Goal: Ask a question

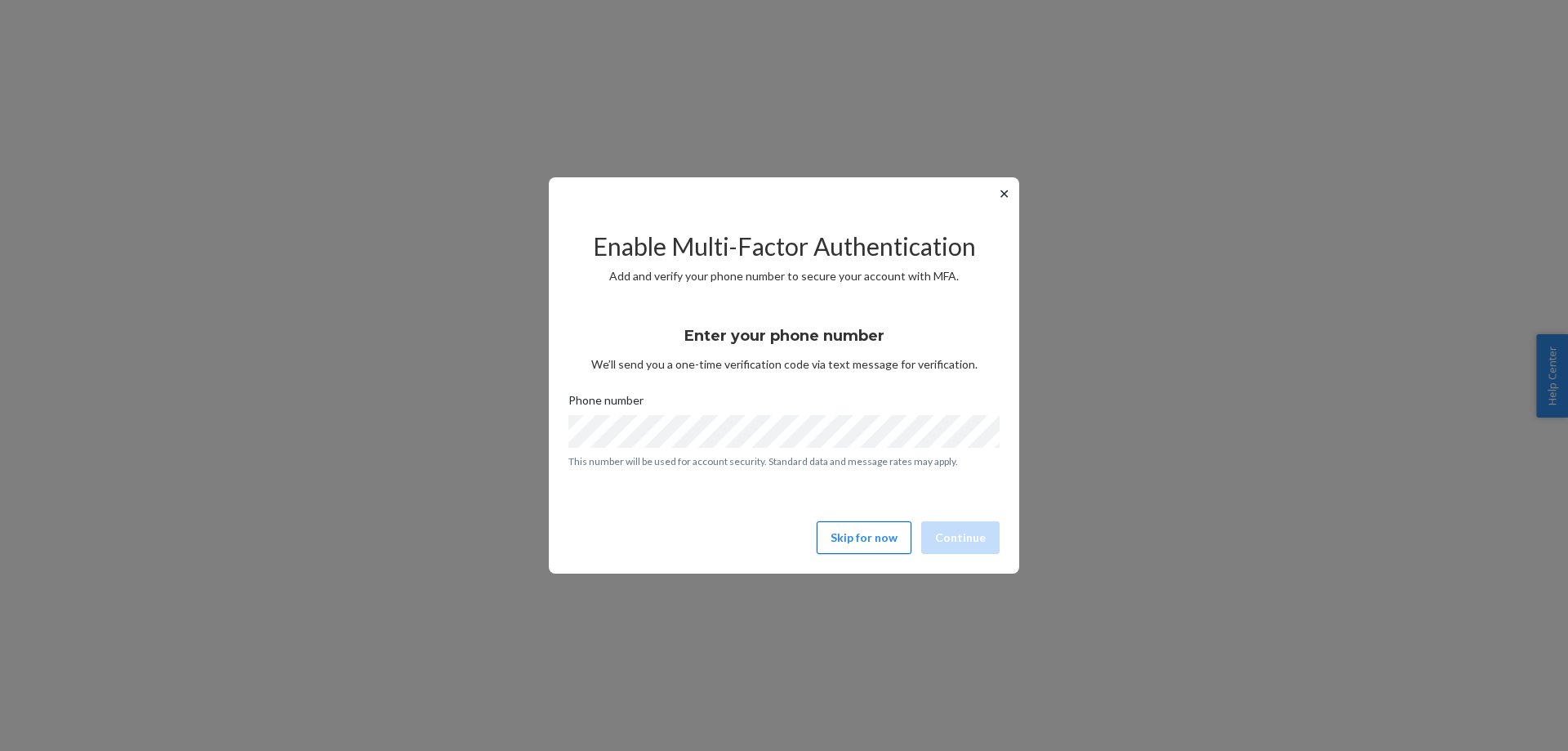
click at [865, 542] on button "Skip for now" at bounding box center [864, 537] width 95 height 33
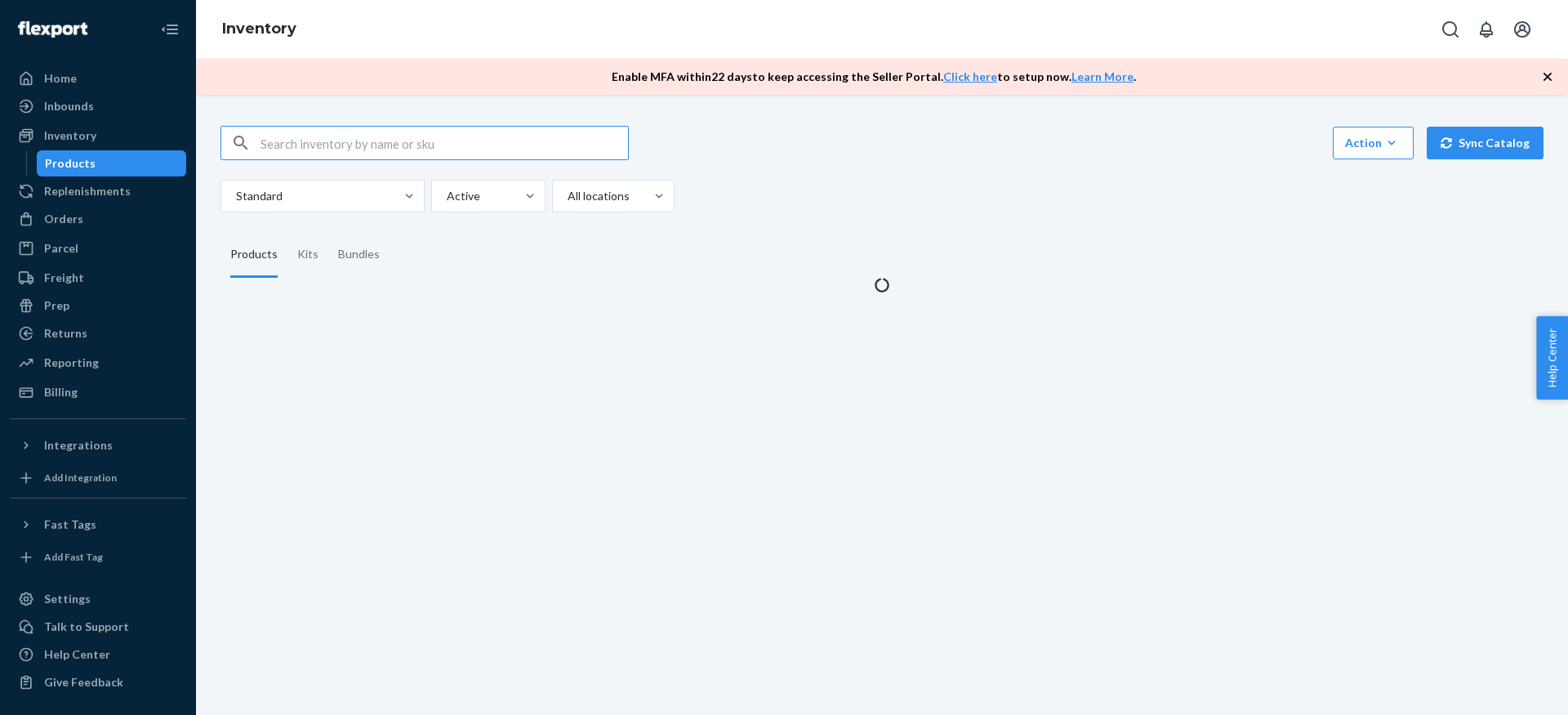
click at [1561, 395] on span "Help Center" at bounding box center [1552, 358] width 32 height 84
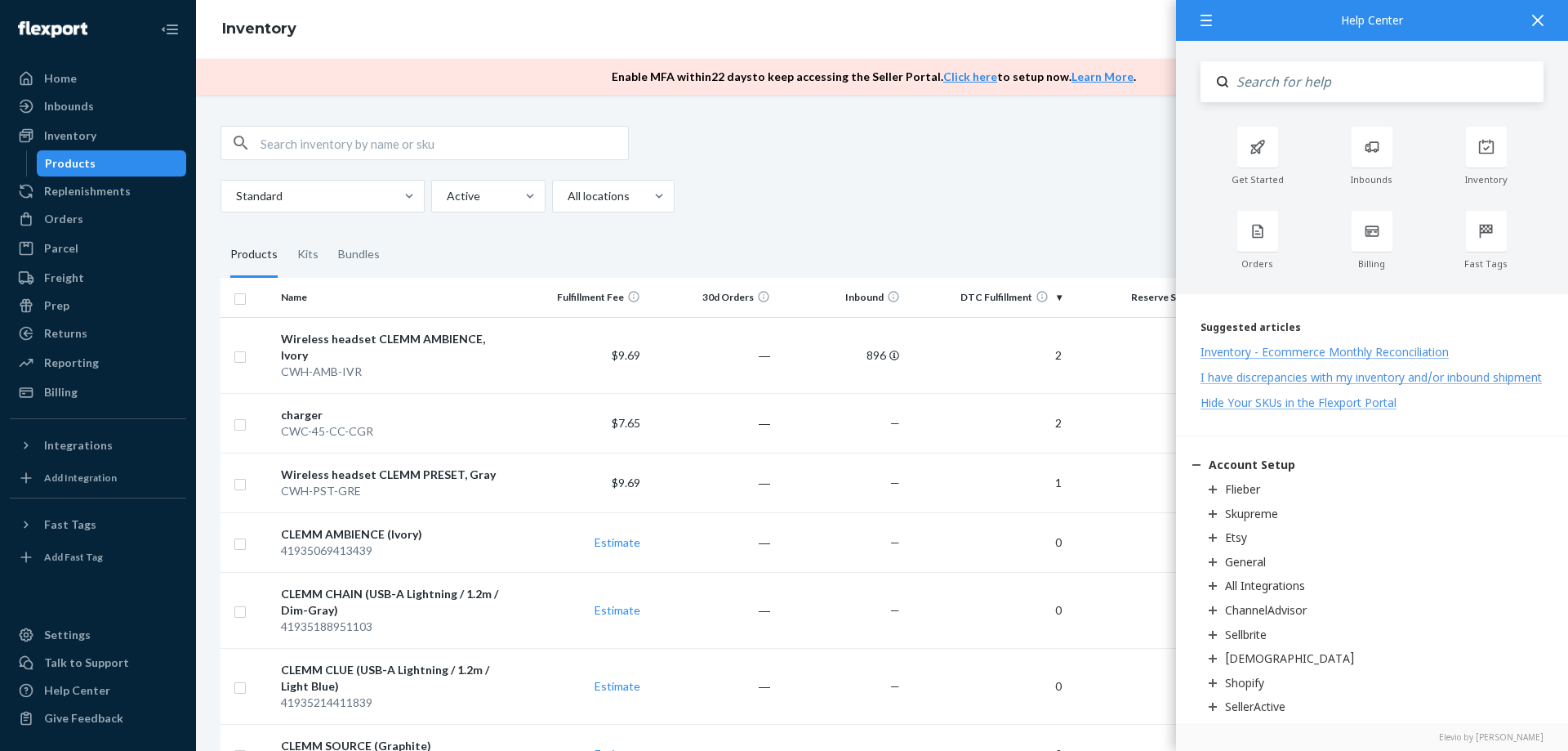
click at [1534, 17] on icon at bounding box center [1538, 20] width 11 height 11
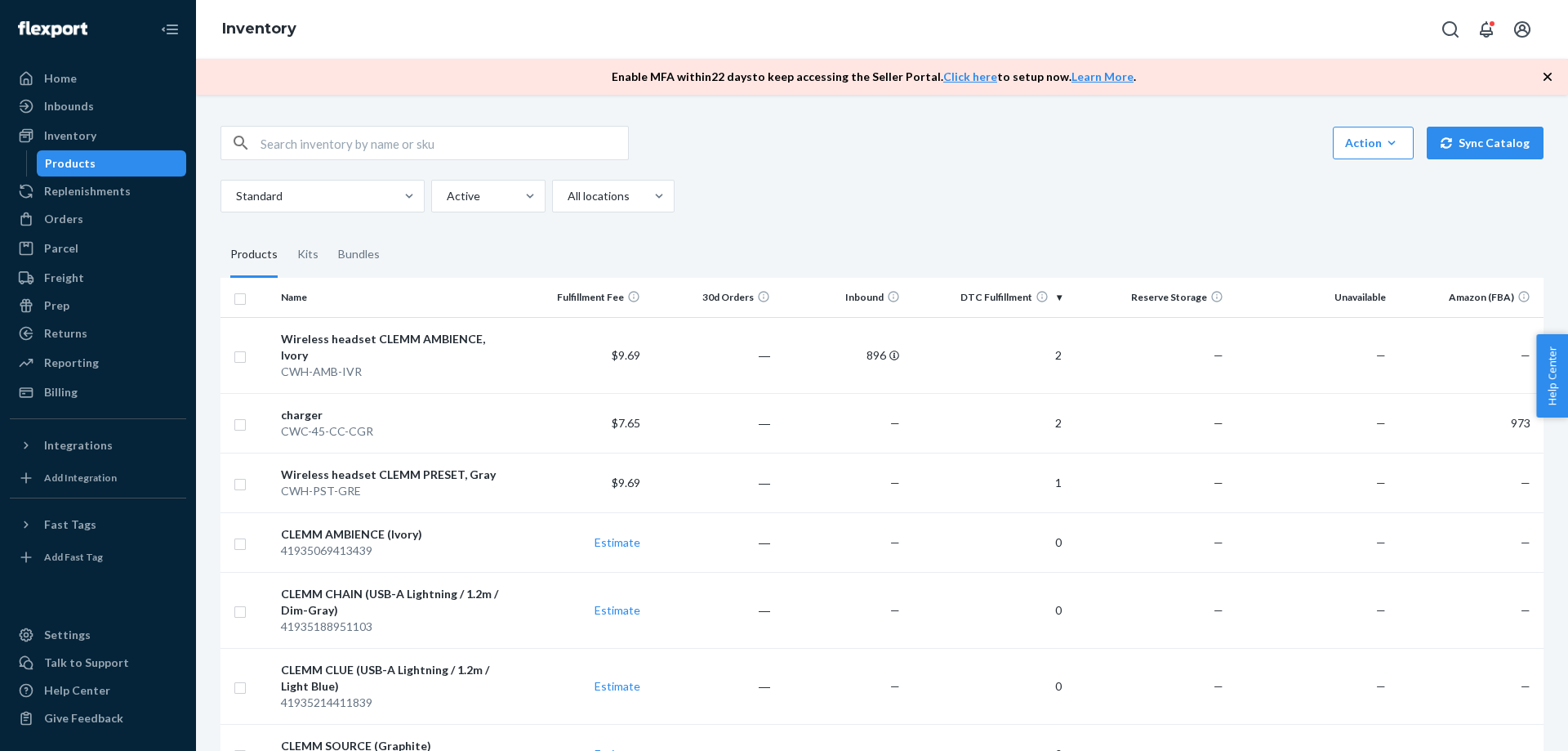
click at [1559, 373] on span "Help Center" at bounding box center [1552, 376] width 32 height 84
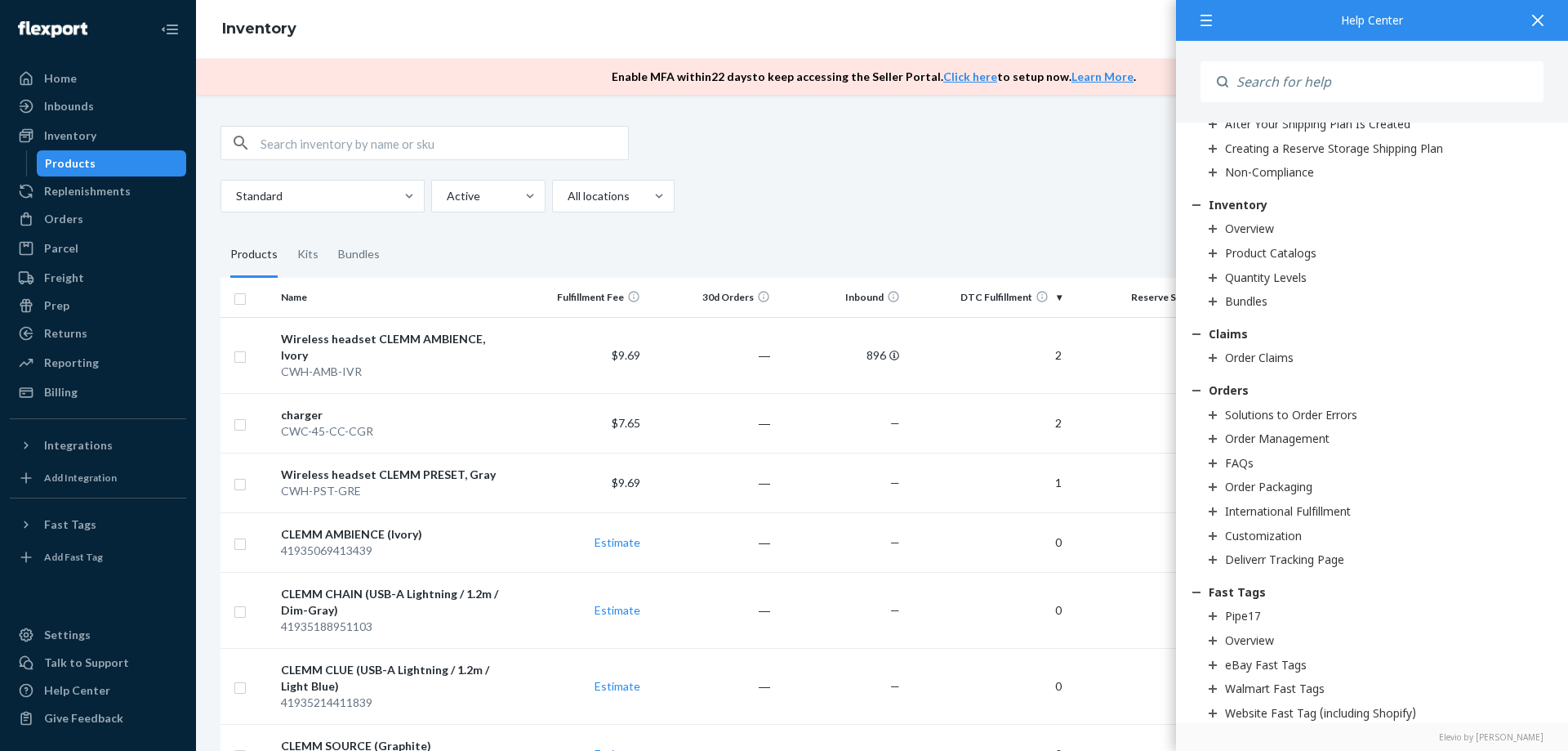
scroll to position [2538, 0]
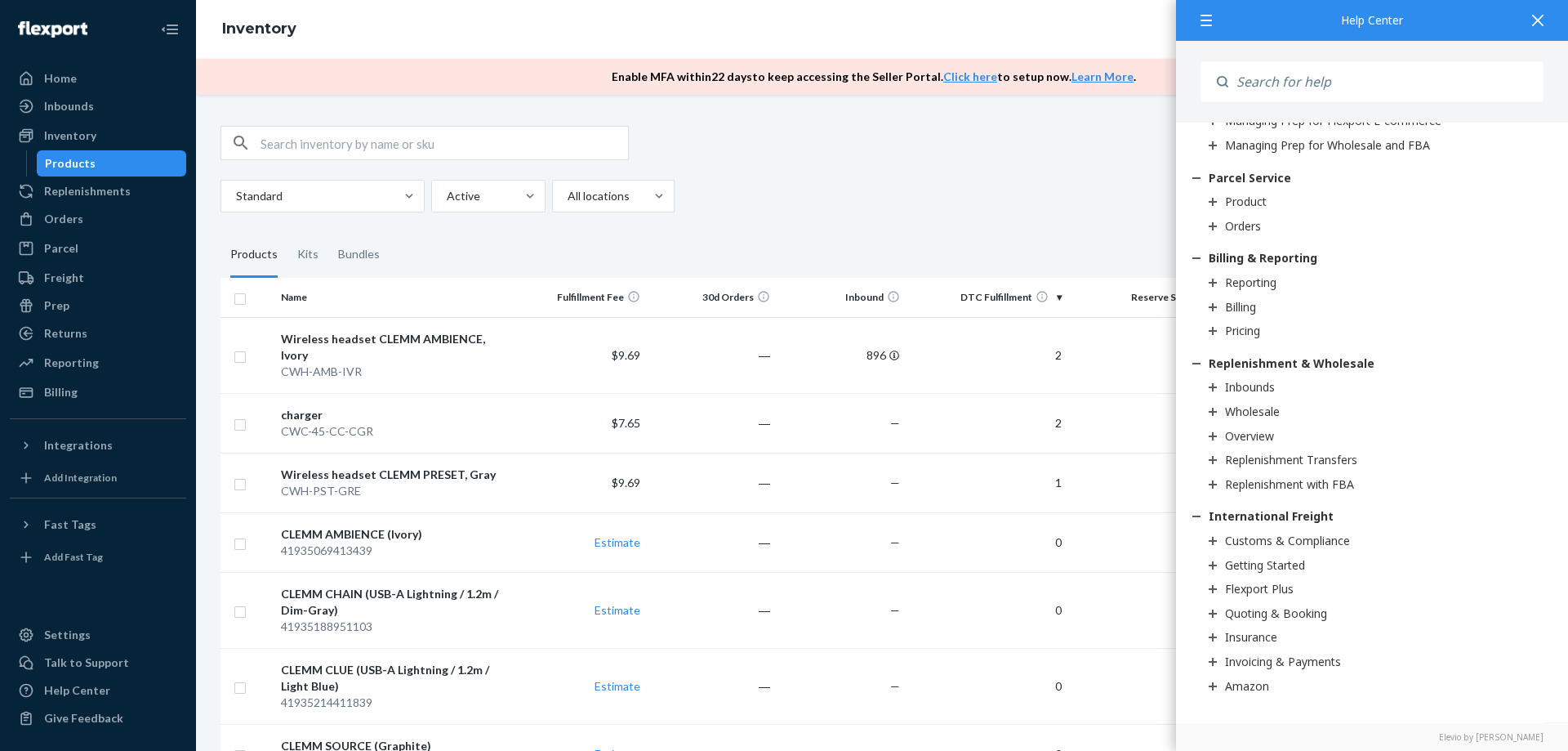
click at [999, 150] on div "Action Create product Create kit or bundle Bulk create products Bulk update pro…" at bounding box center [882, 142] width 1323 height 34
click at [84, 659] on div "Talk to Support" at bounding box center [86, 663] width 85 height 17
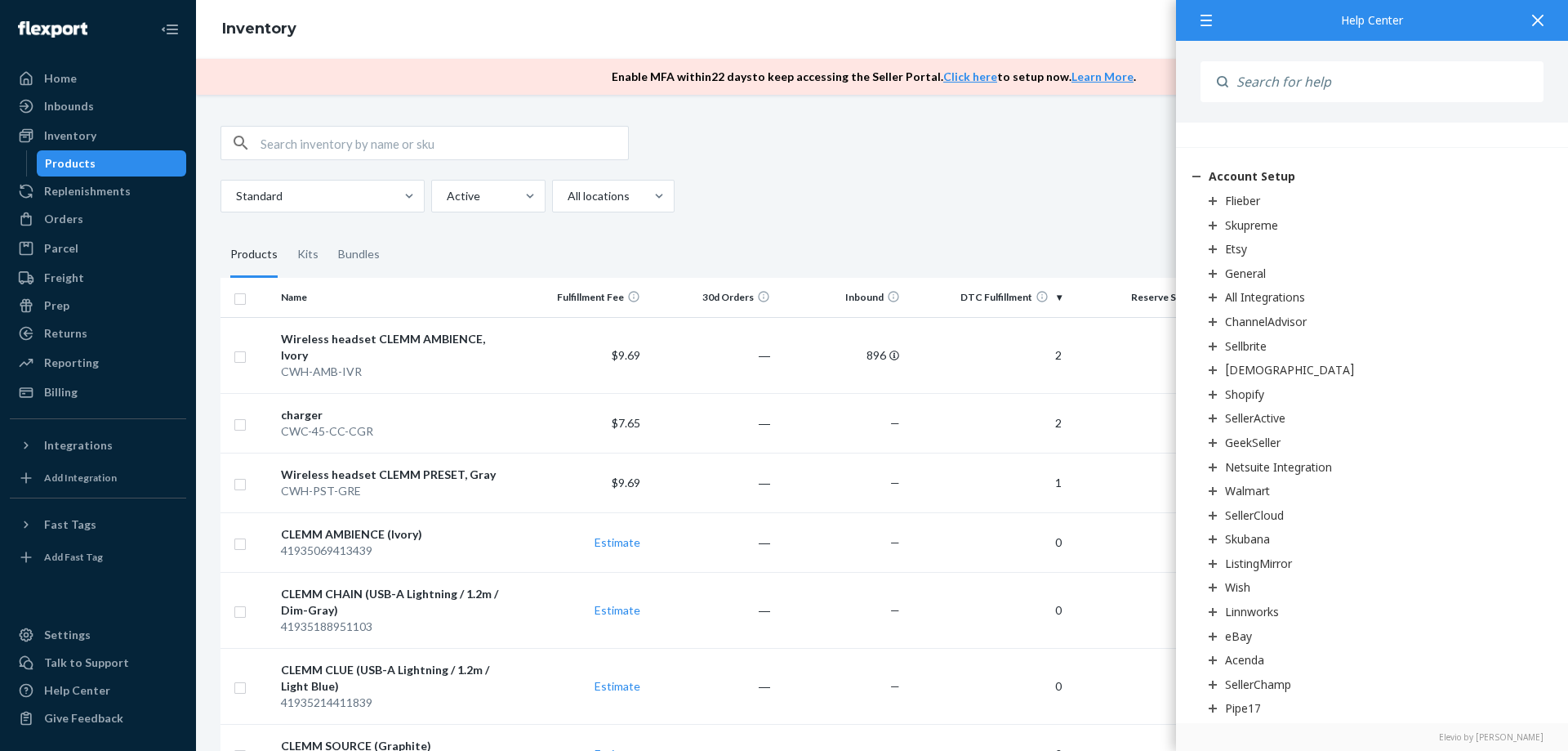
scroll to position [0, 0]
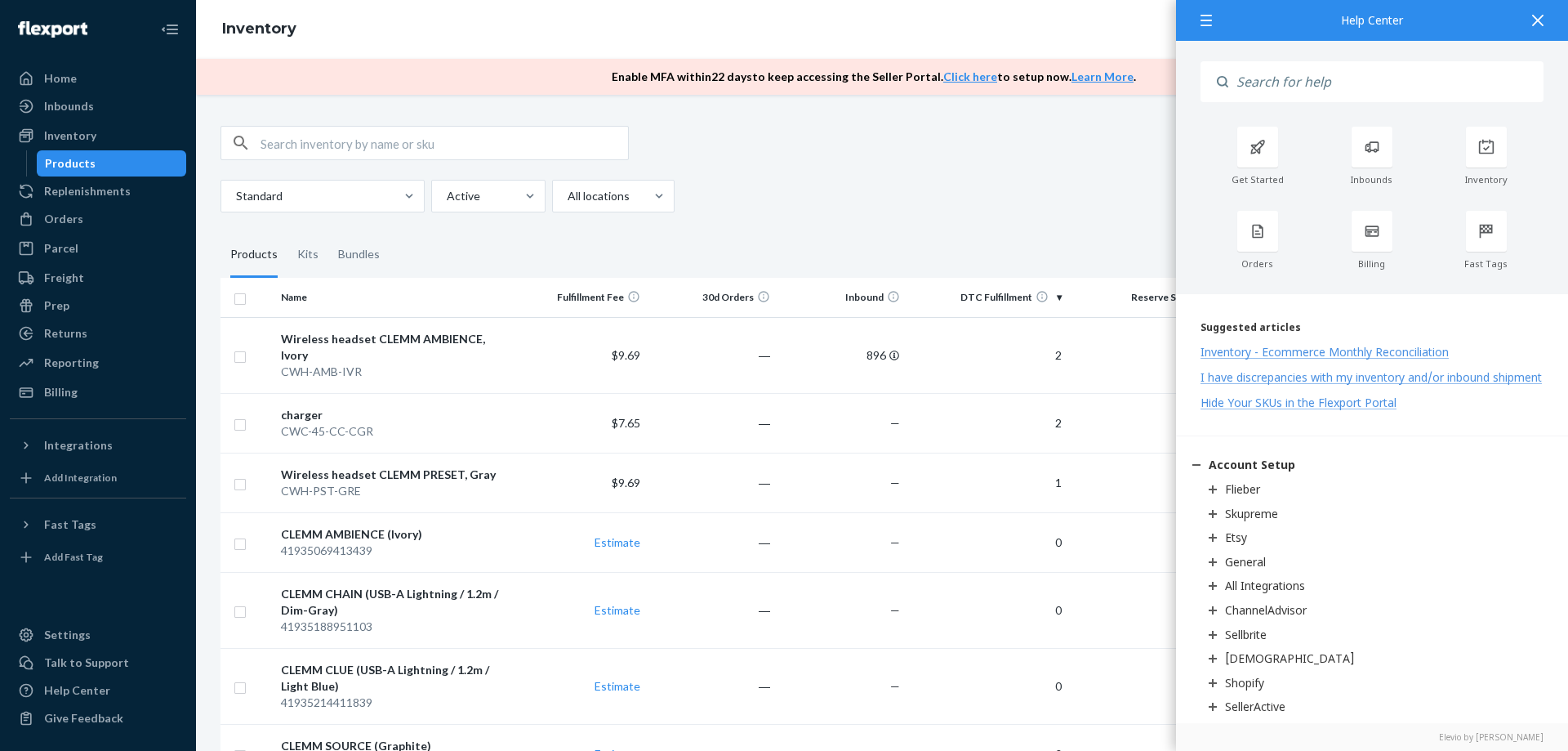
click at [1342, 83] on input "Search" at bounding box center [1386, 82] width 315 height 41
type input "live chat"
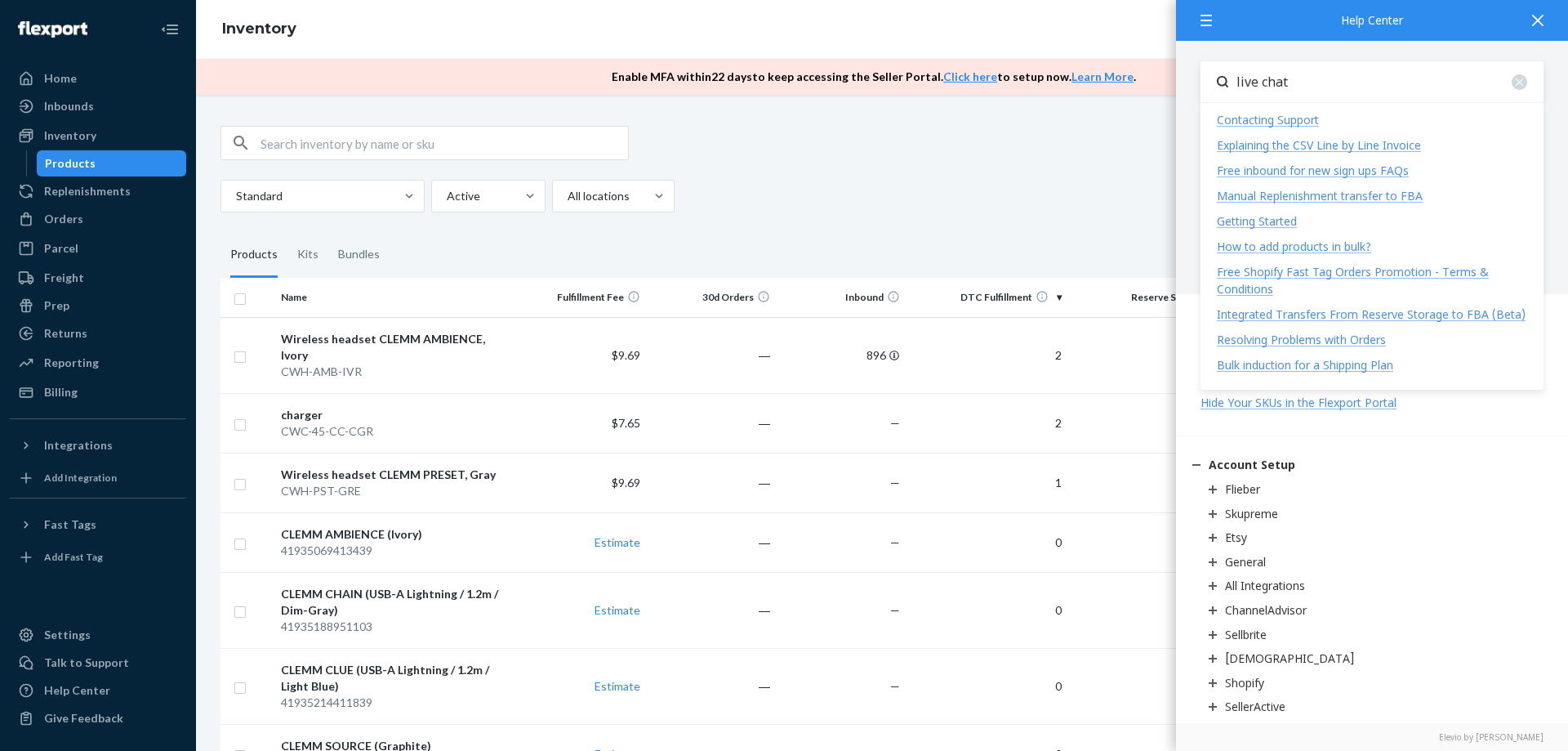
click at [1311, 126] on div "Contacting Support" at bounding box center [1268, 119] width 102 height 16
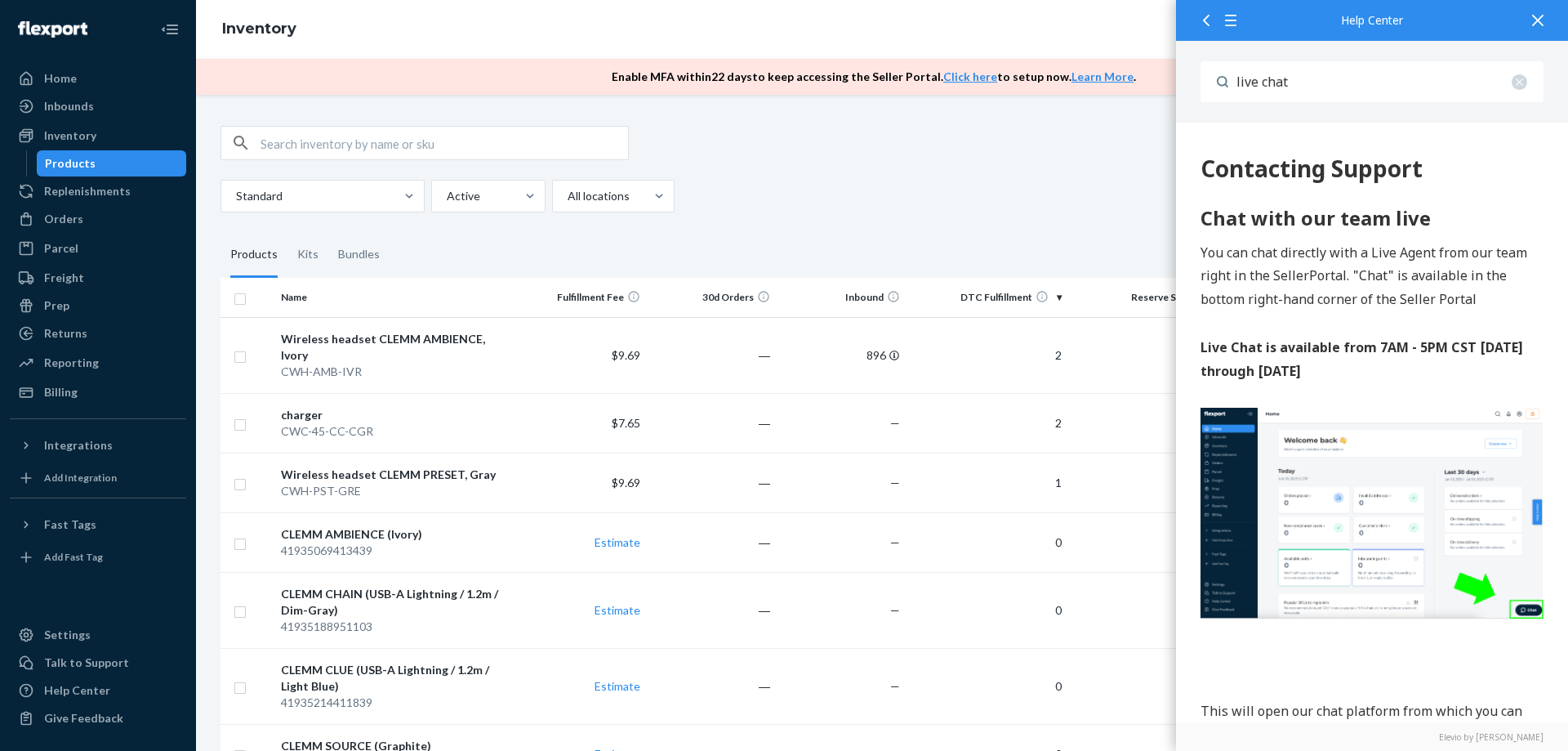
click at [1467, 589] on img at bounding box center [1372, 514] width 343 height 212
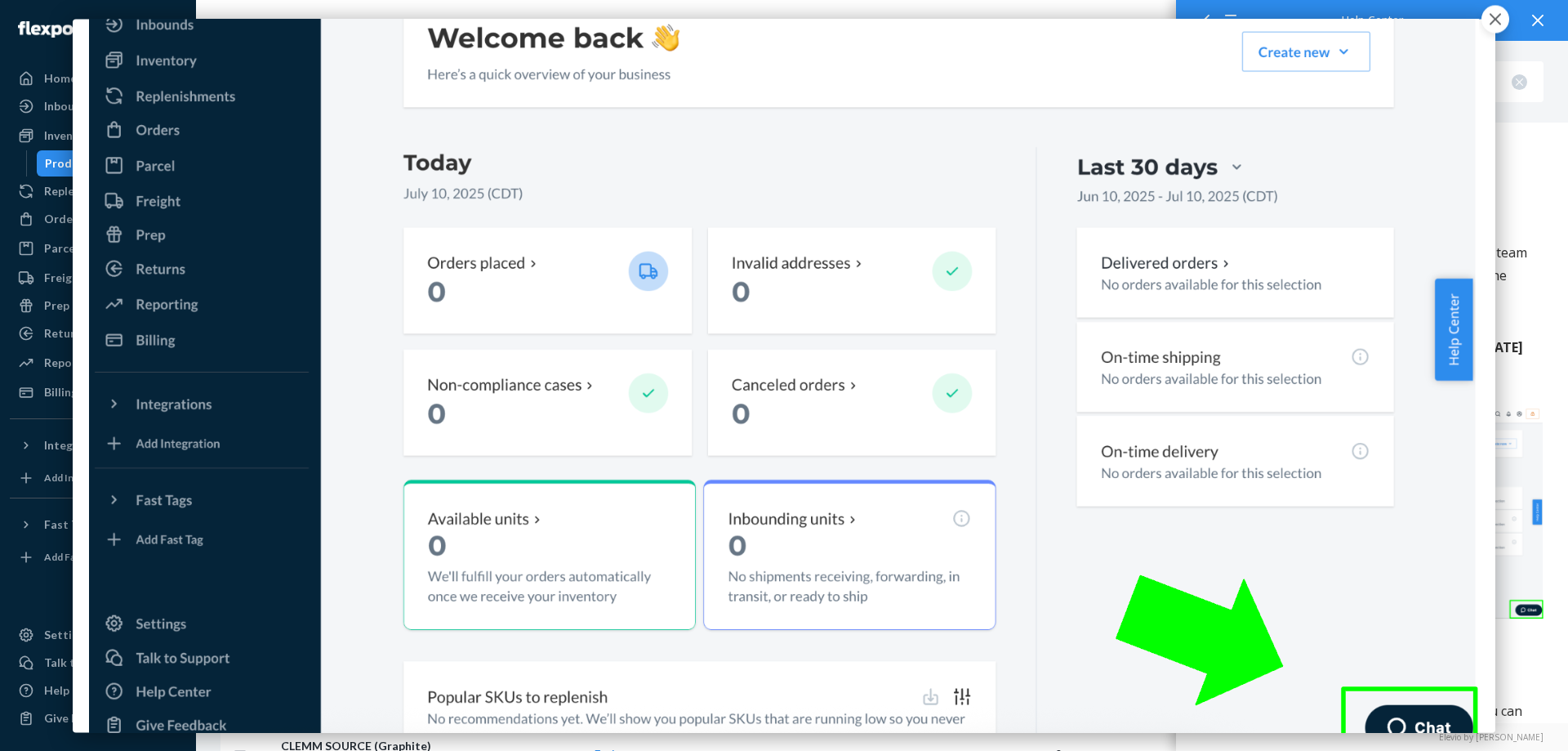
scroll to position [179, 0]
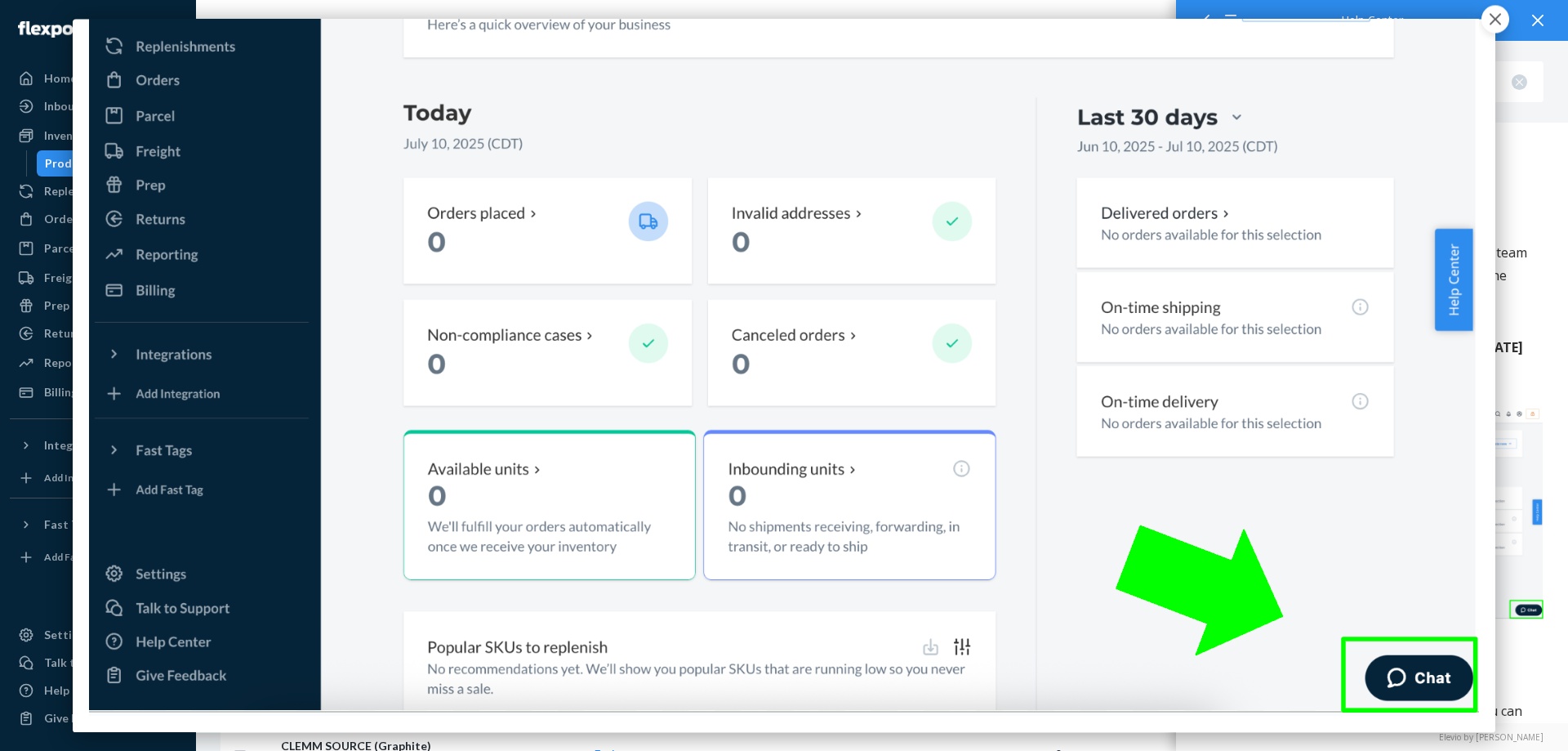
click at [1492, 11] on button "button" at bounding box center [1495, 19] width 28 height 28
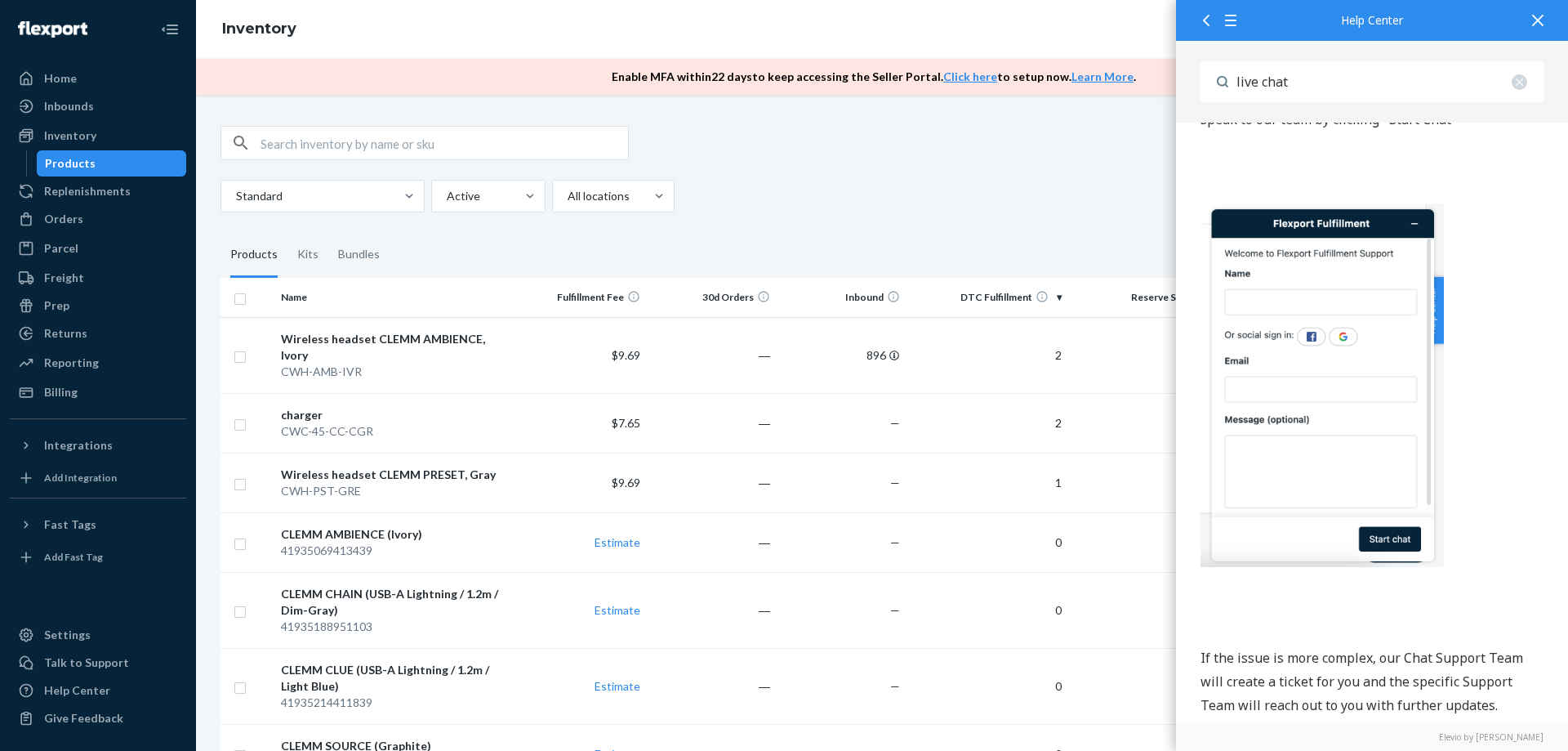
scroll to position [652, 0]
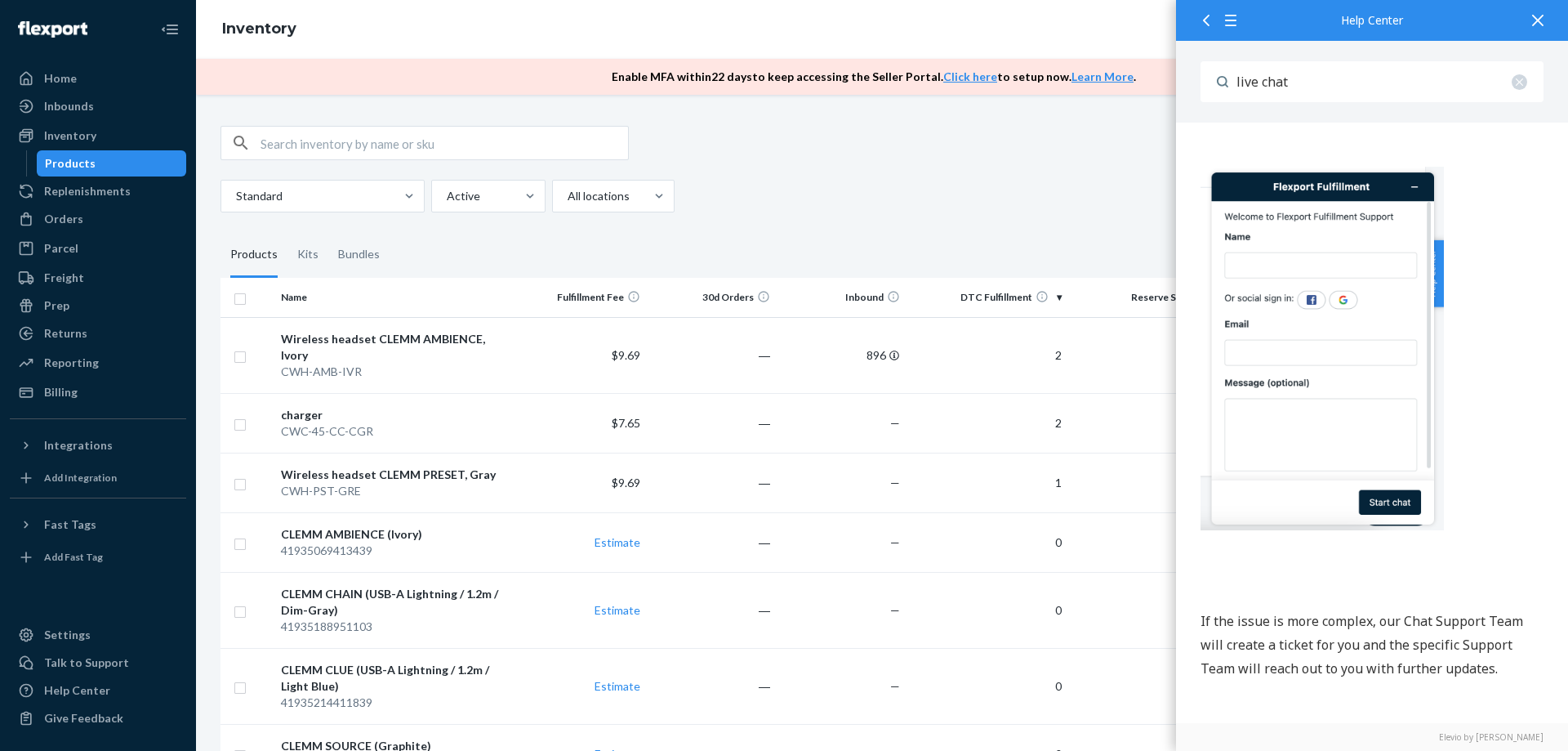
click at [1406, 510] on img at bounding box center [1322, 349] width 244 height 364
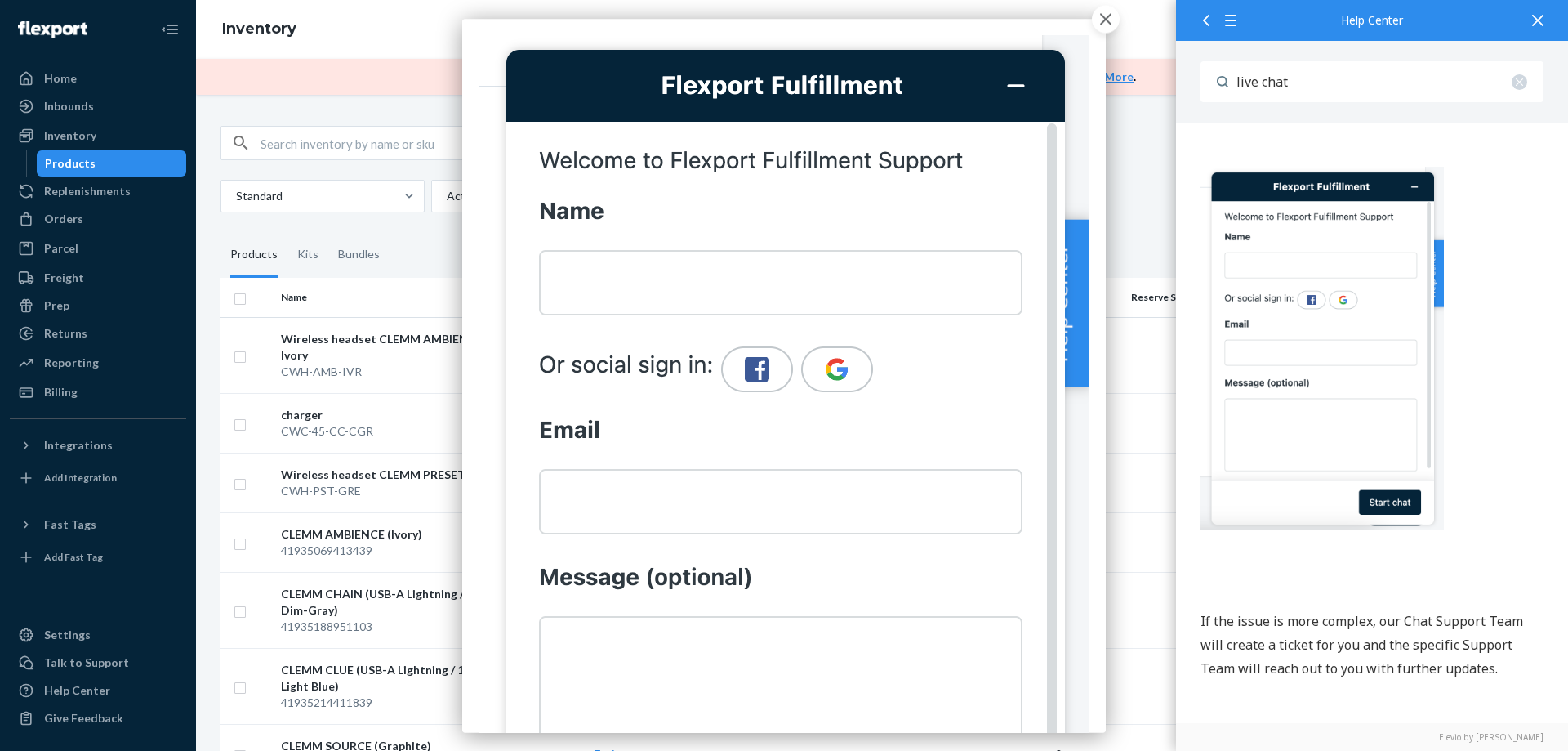
scroll to position [231, 0]
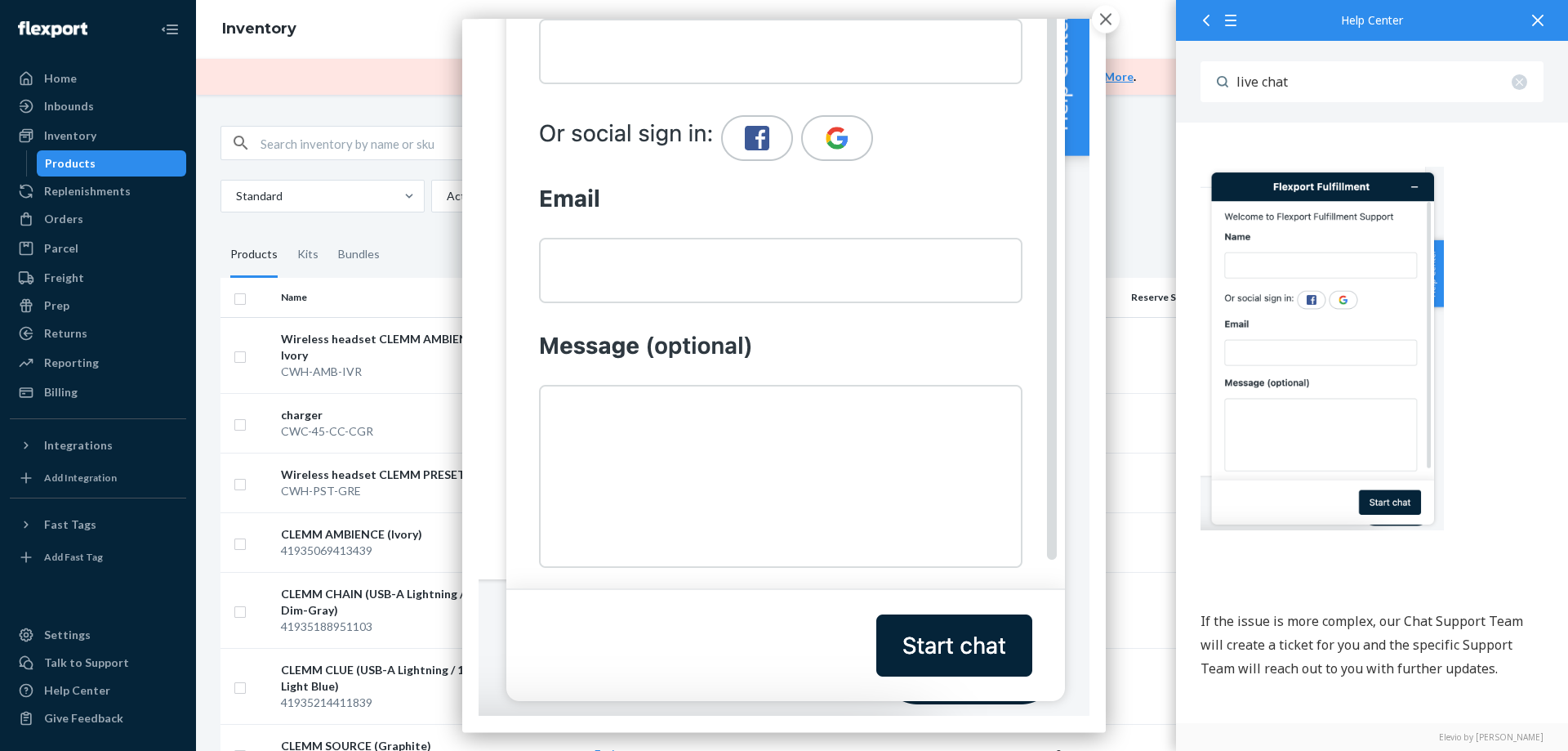
click at [965, 634] on img at bounding box center [784, 260] width 611 height 912
click at [1108, 18] on icon "button" at bounding box center [1106, 19] width 11 height 11
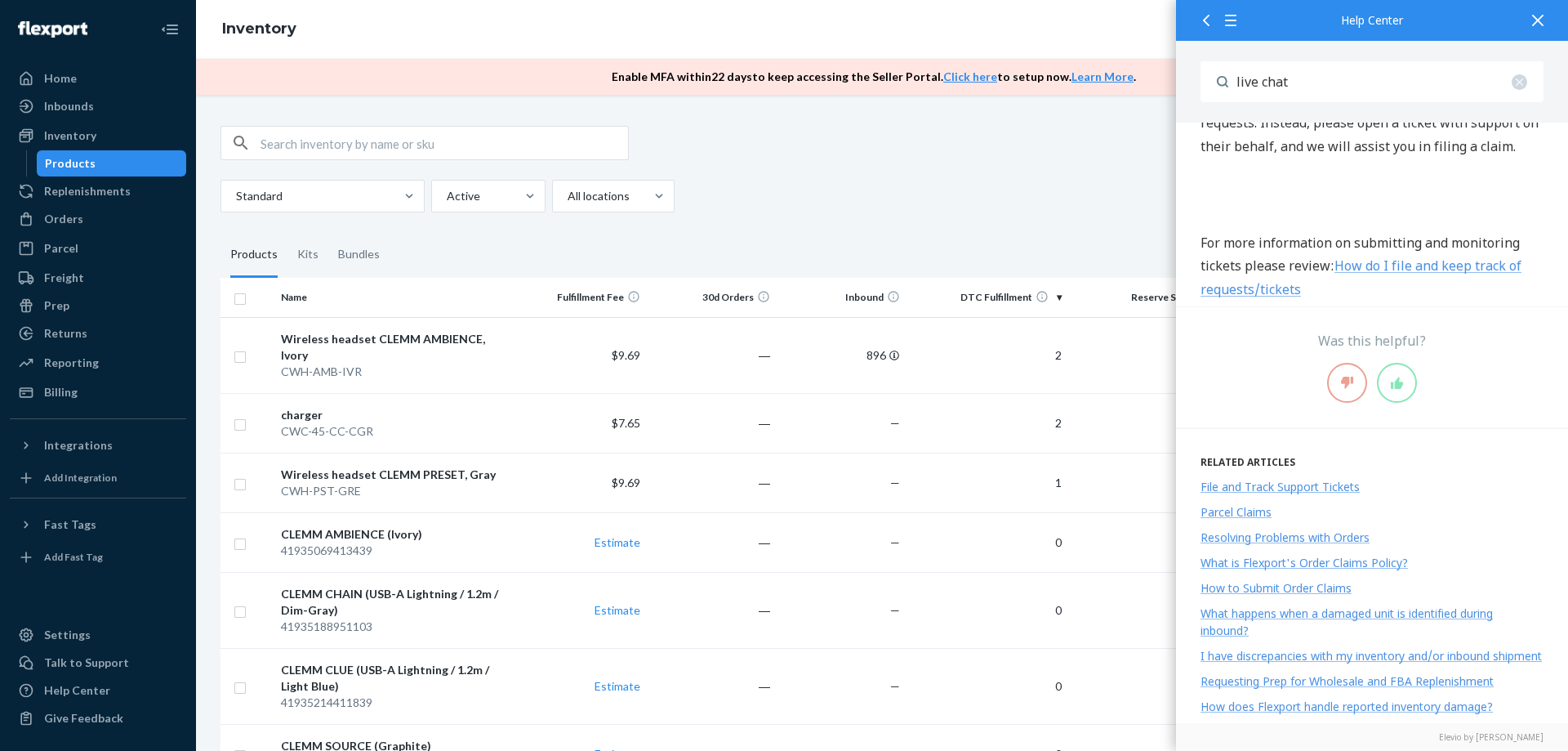
scroll to position [3434, 0]
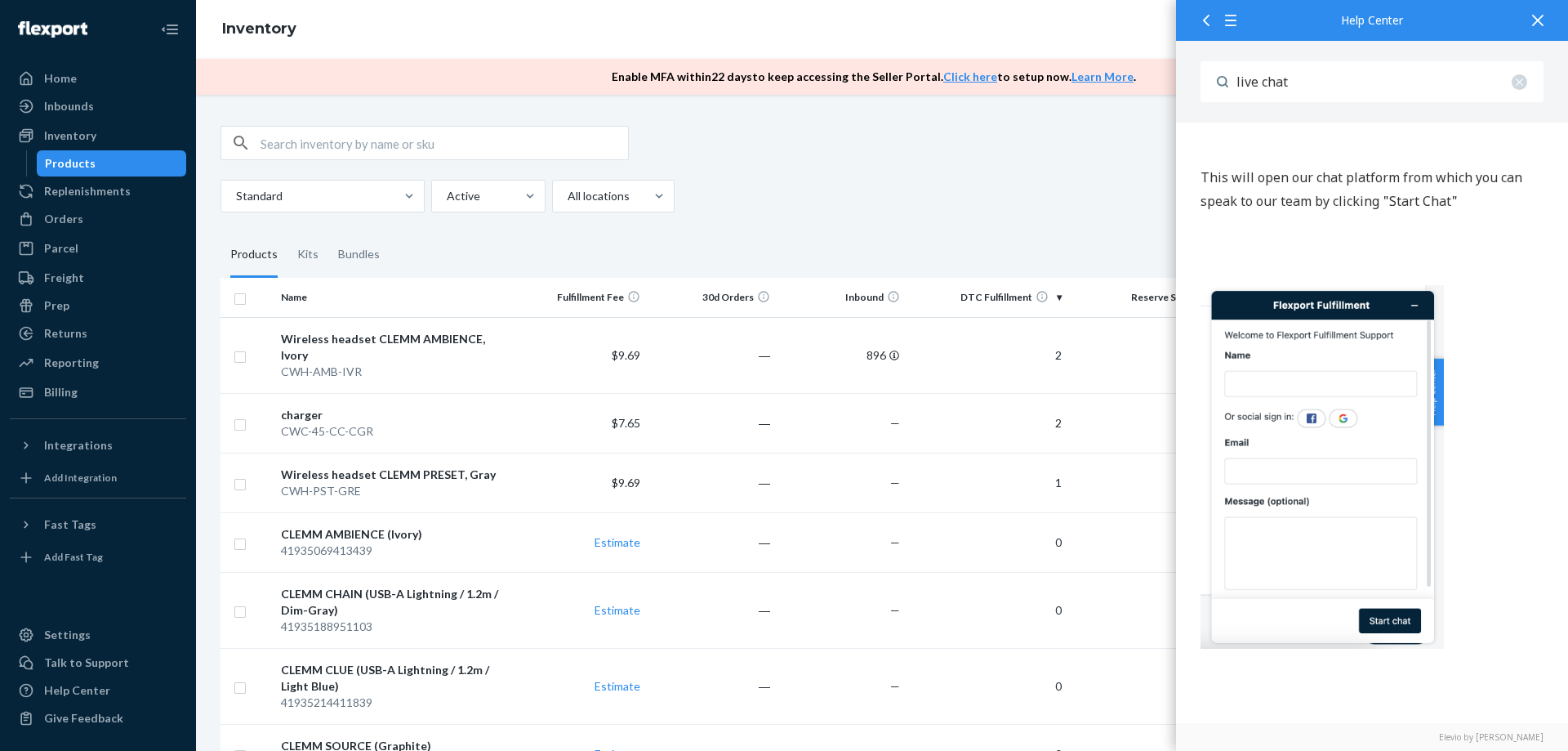
scroll to position [0, 0]
